Goal: Information Seeking & Learning: Check status

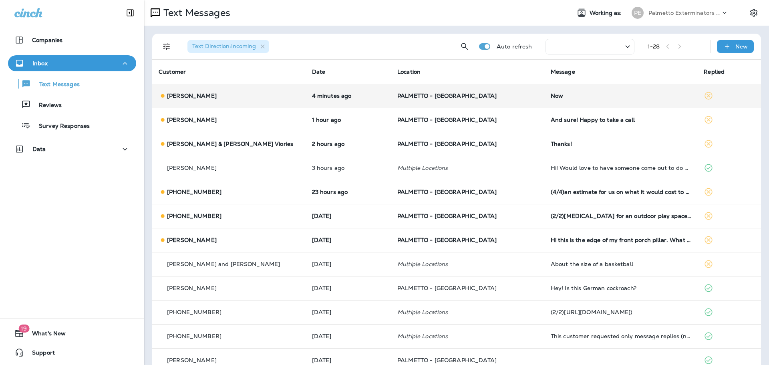
click at [350, 88] on td "4 minutes ago" at bounding box center [347, 96] width 85 height 24
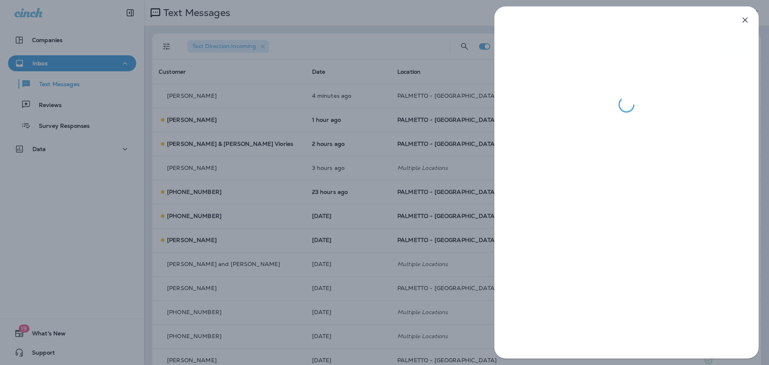
click at [167, 141] on div at bounding box center [384, 182] width 769 height 365
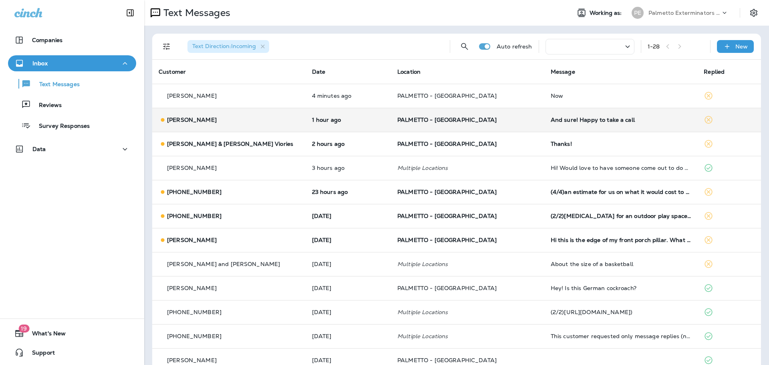
click at [255, 118] on div "[PERSON_NAME]" at bounding box center [229, 120] width 140 height 8
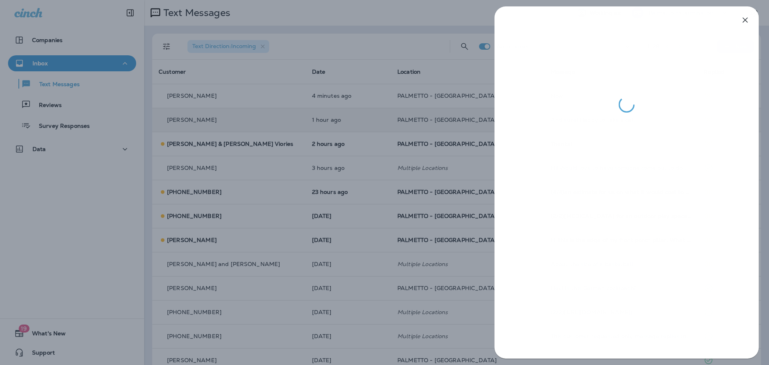
click at [106, 124] on div at bounding box center [384, 182] width 769 height 365
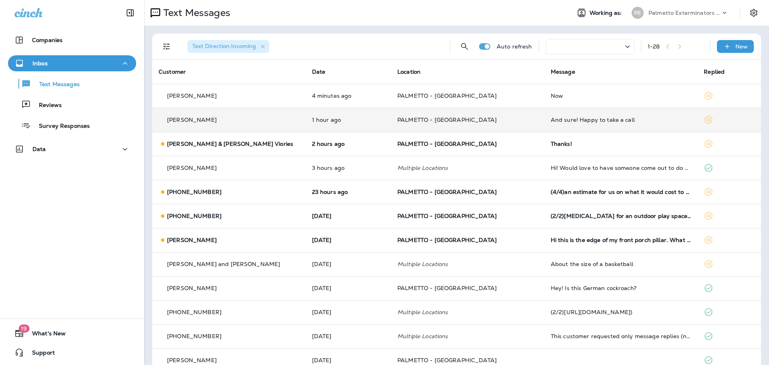
click at [220, 150] on td "[PERSON_NAME] & [PERSON_NAME] Viories" at bounding box center [228, 144] width 153 height 24
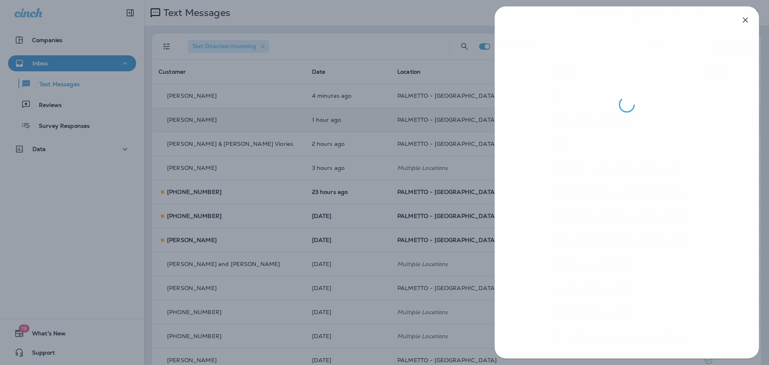
click at [89, 190] on div at bounding box center [384, 182] width 769 height 365
